Goal: Check status: Check status

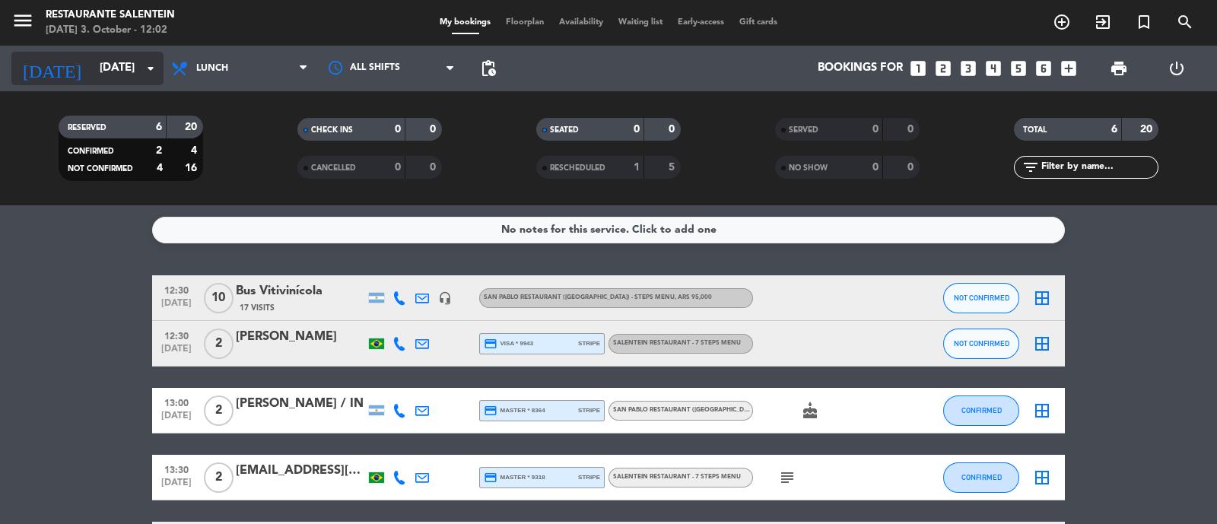
click at [92, 55] on input "[DATE]" at bounding box center [165, 68] width 147 height 29
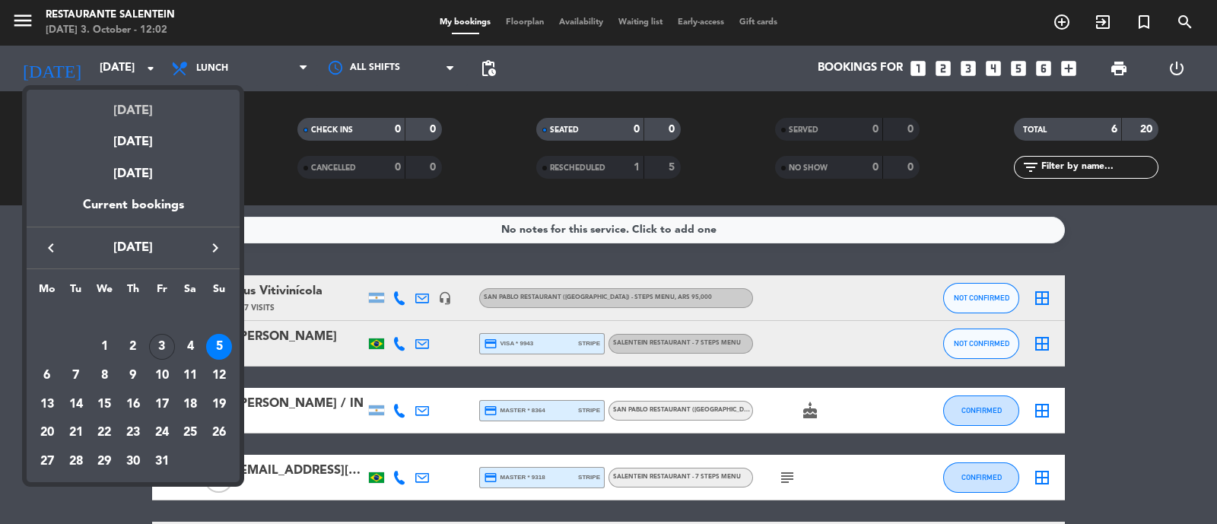
click at [126, 113] on div "[DATE]" at bounding box center [133, 105] width 213 height 31
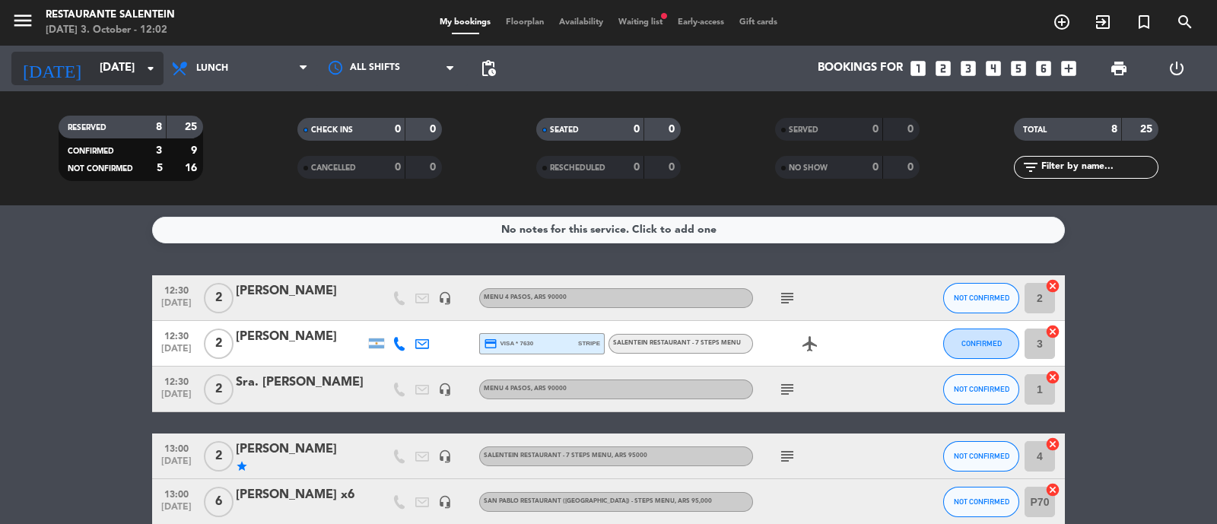
click at [106, 66] on input "[DATE]" at bounding box center [165, 68] width 147 height 29
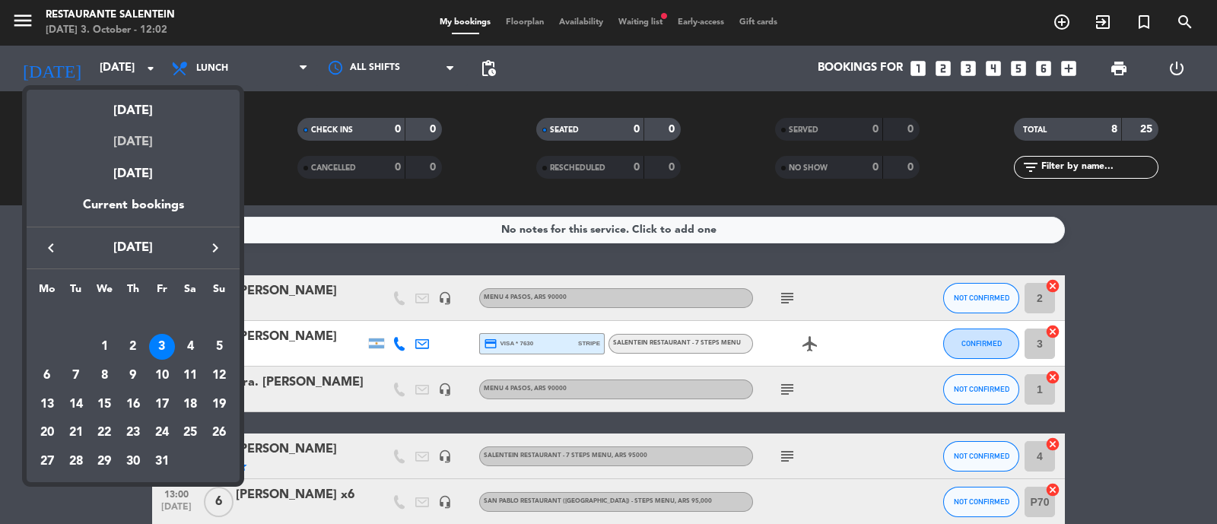
click at [145, 141] on div "[DATE]" at bounding box center [133, 136] width 213 height 31
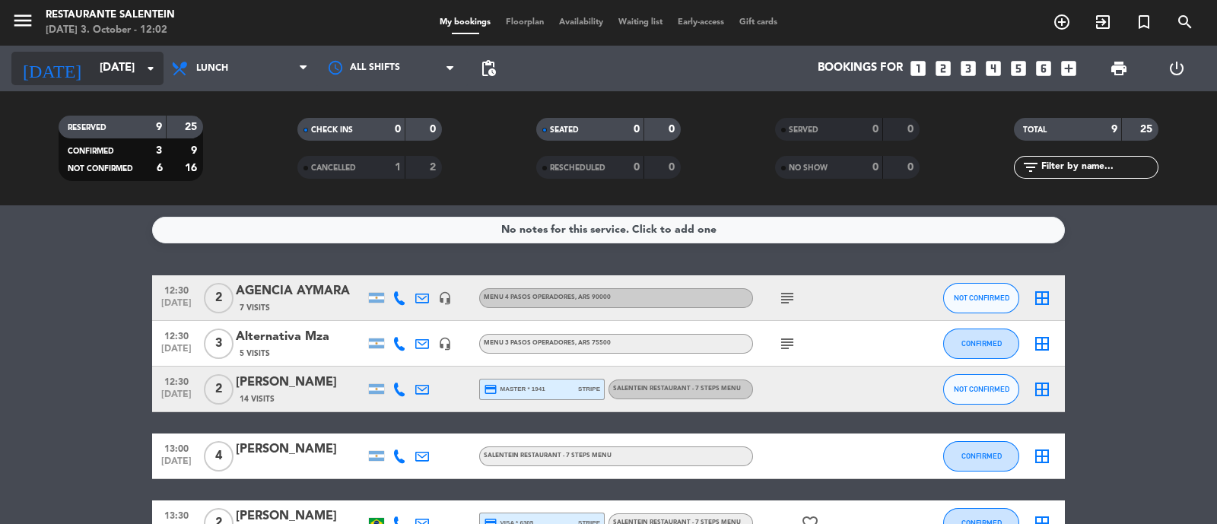
click at [92, 59] on input "[DATE]" at bounding box center [165, 68] width 147 height 29
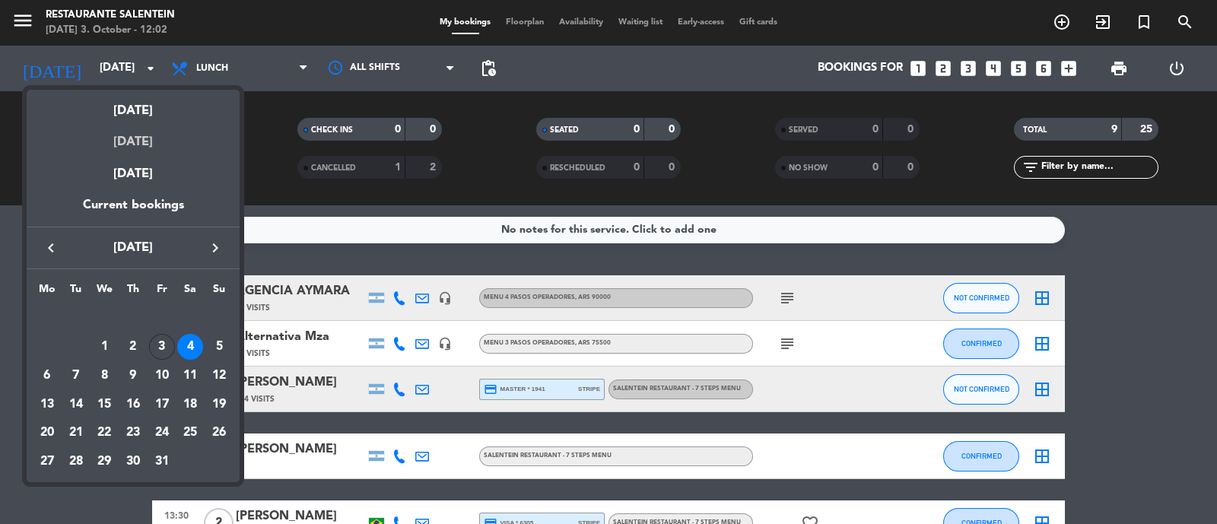
click at [103, 129] on div "[DATE]" at bounding box center [133, 136] width 213 height 31
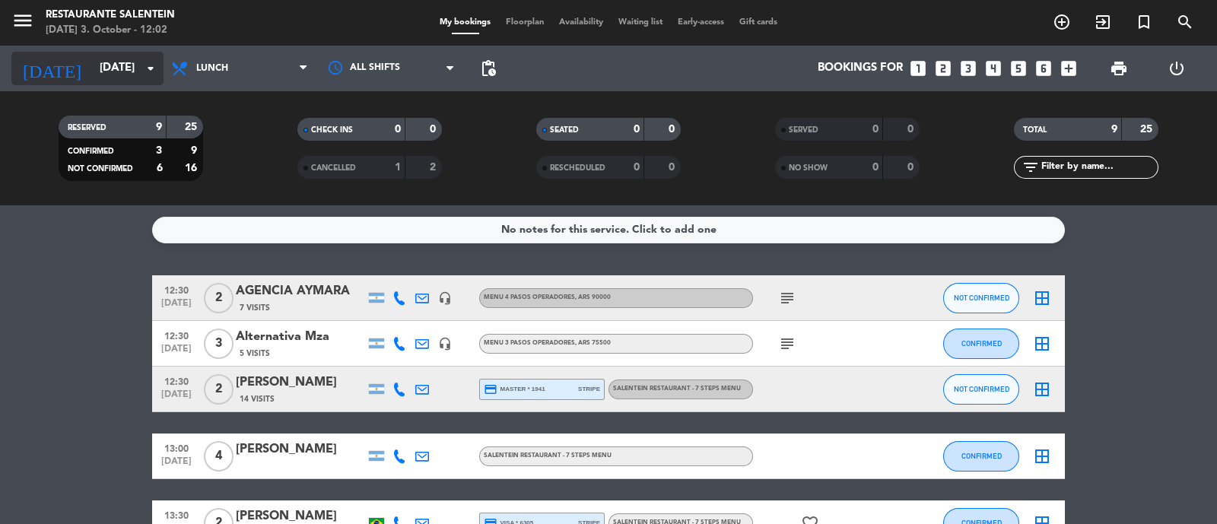
click at [95, 67] on input "[DATE]" at bounding box center [165, 68] width 147 height 29
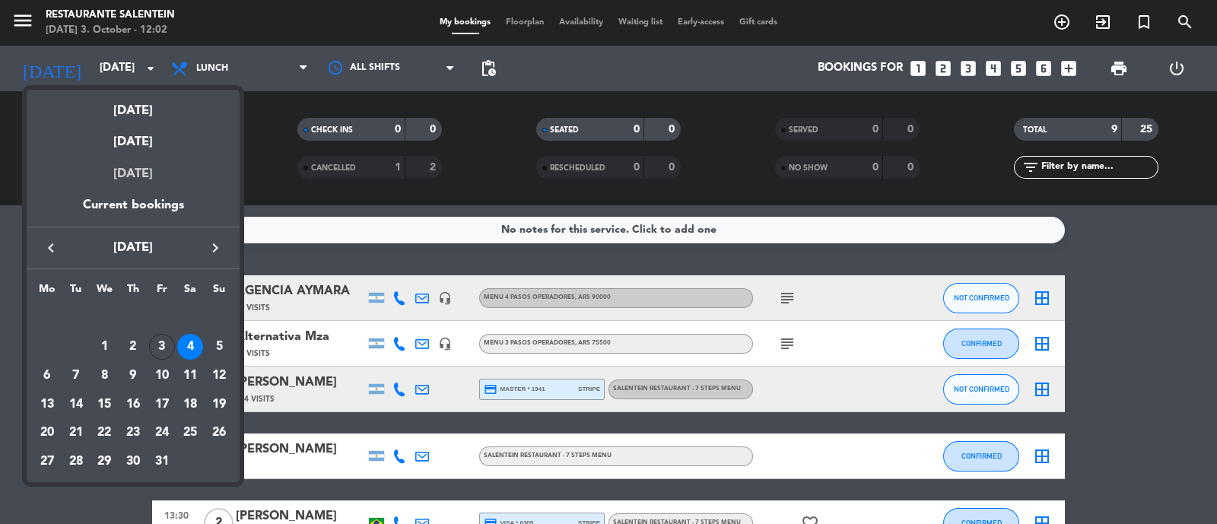
click at [141, 173] on div "[DATE]" at bounding box center [133, 174] width 213 height 43
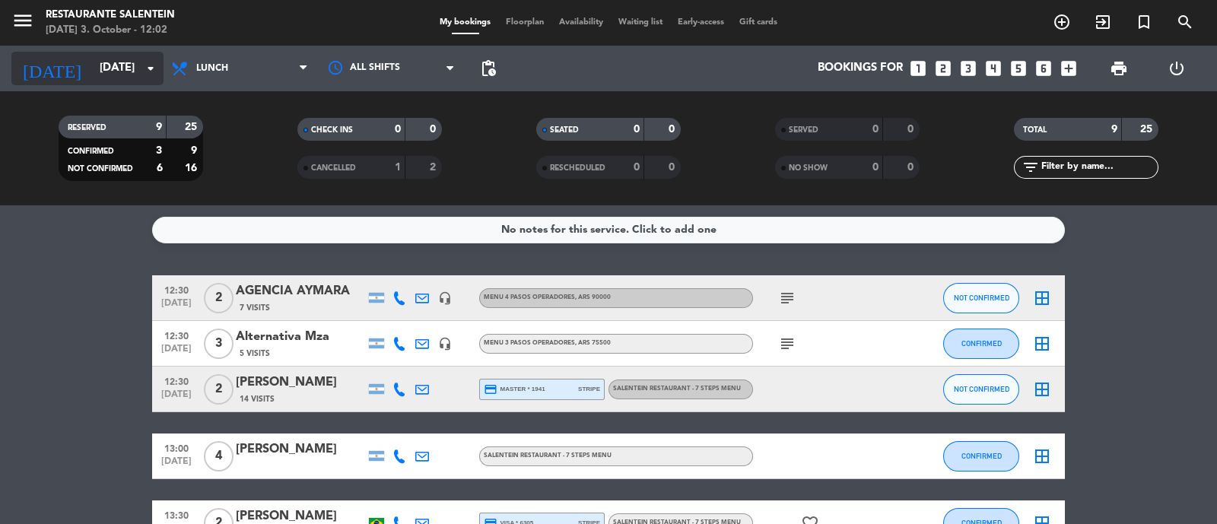
click at [110, 72] on input "[DATE]" at bounding box center [165, 68] width 147 height 29
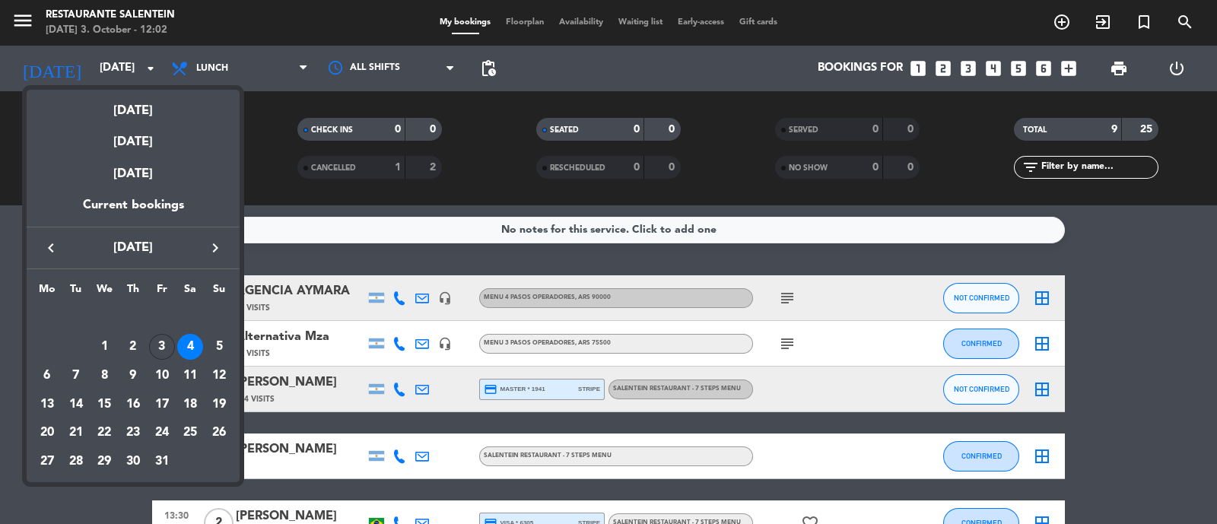
click at [215, 353] on div "5" at bounding box center [219, 347] width 26 height 26
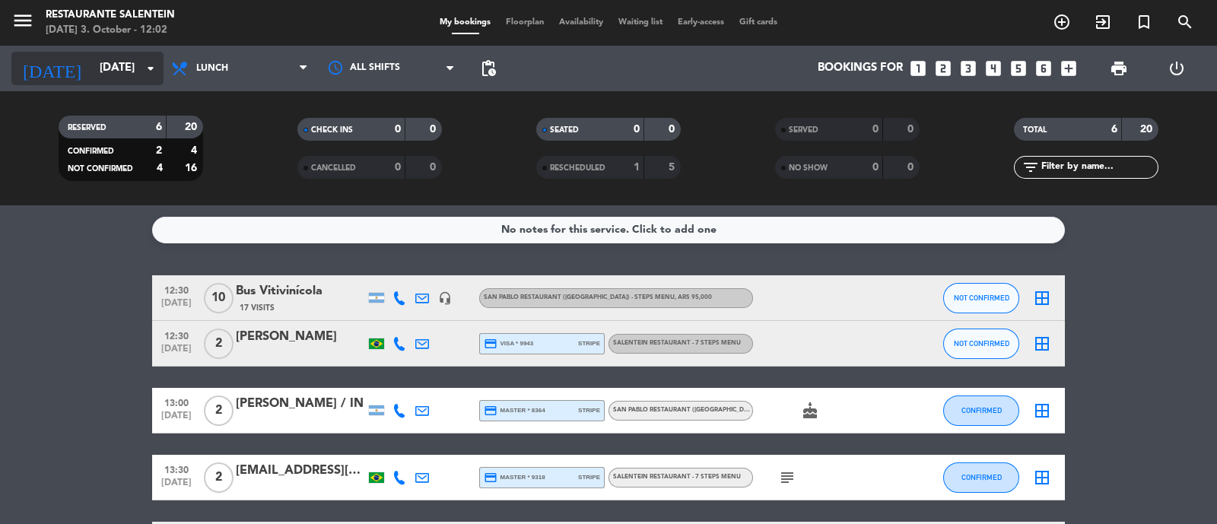
click at [92, 65] on input "[DATE]" at bounding box center [165, 68] width 147 height 29
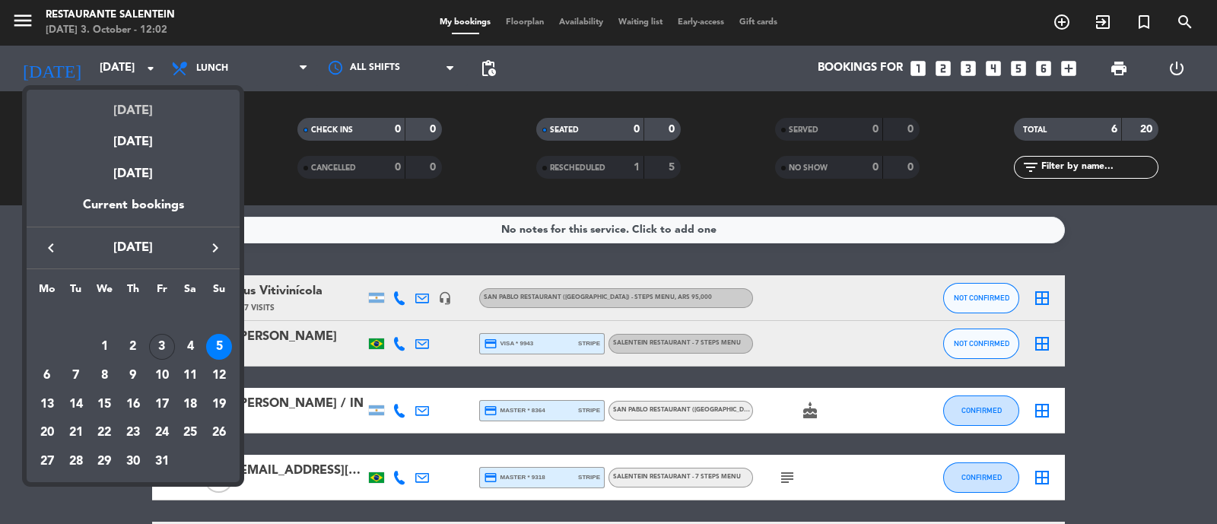
click at [126, 109] on div "[DATE]" at bounding box center [133, 105] width 213 height 31
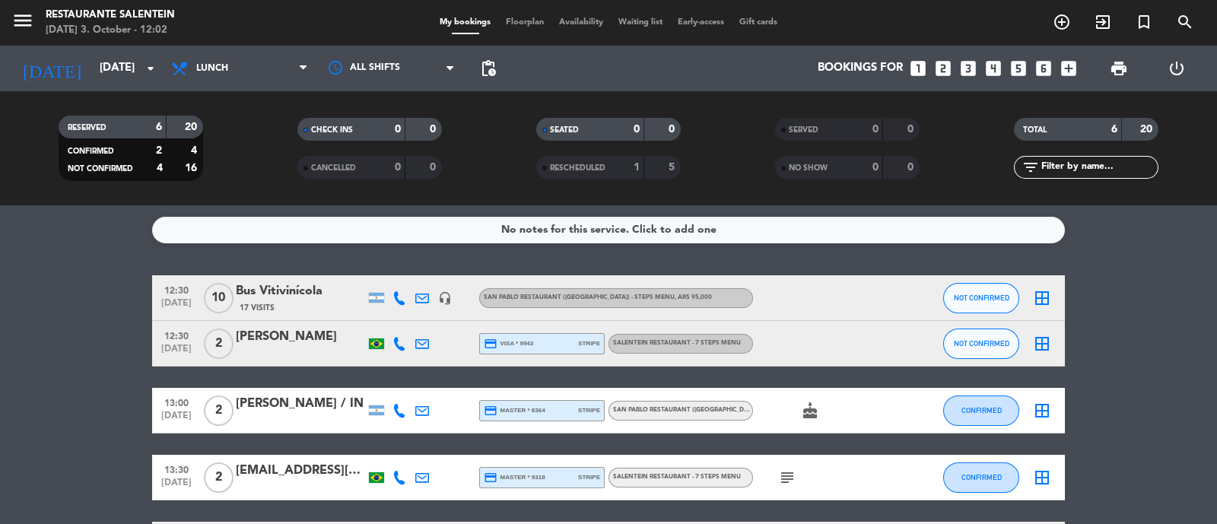
type input "[DATE]"
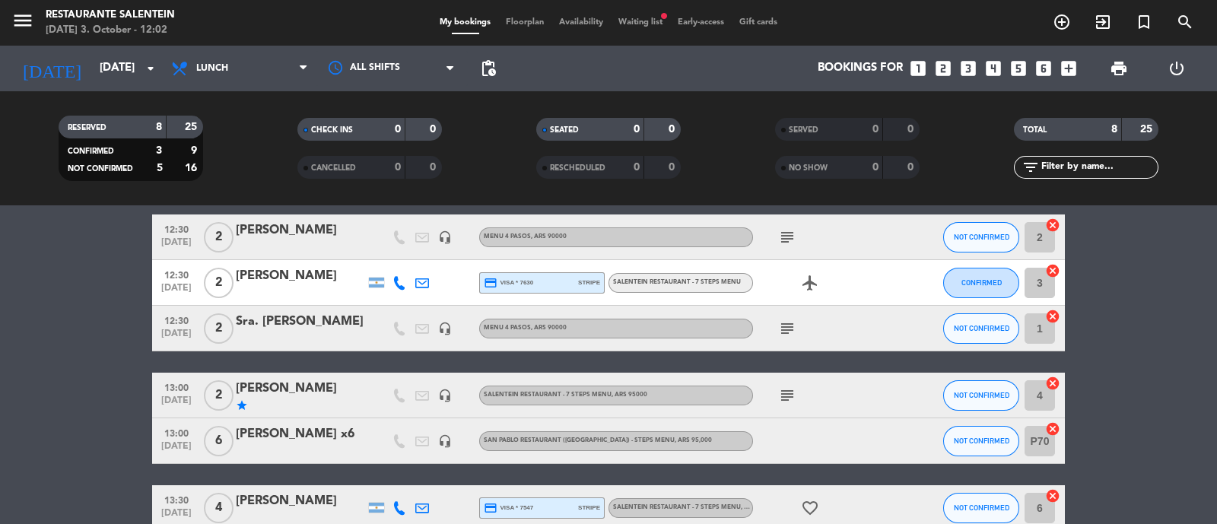
scroll to position [62, 0]
